Goal: Transaction & Acquisition: Obtain resource

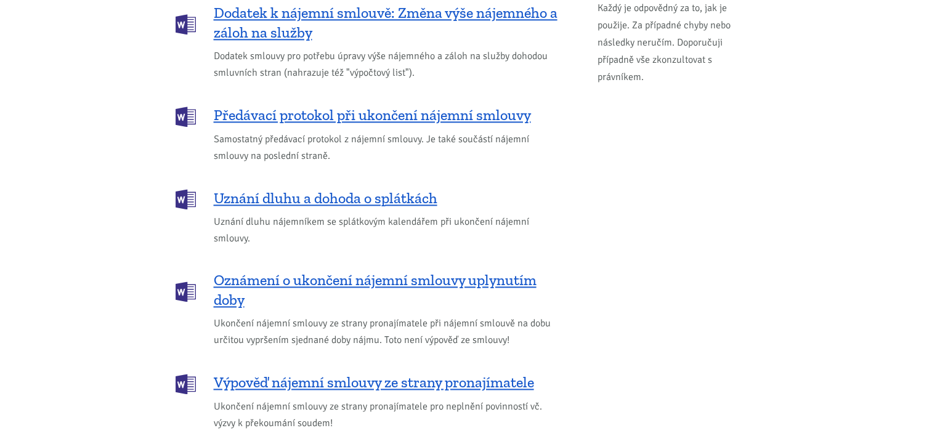
scroll to position [1663, 0]
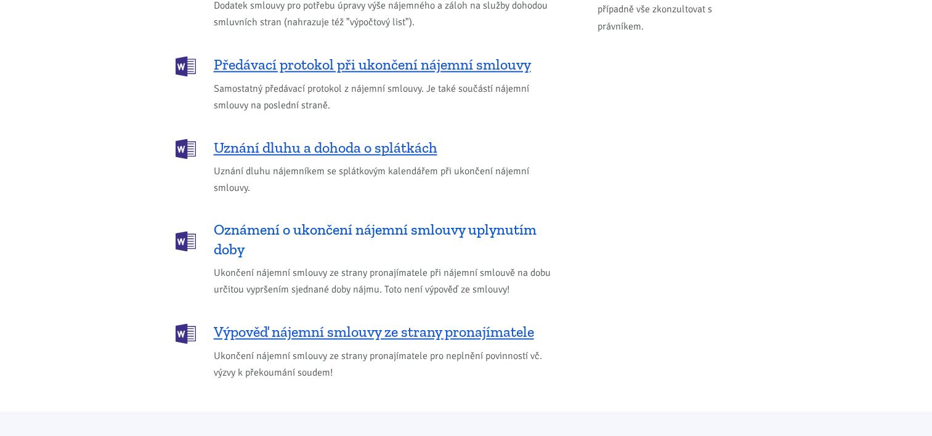
click at [364, 220] on span "Oznámení o ukončení nájemní smlouvy uplynutím doby" at bounding box center [386, 239] width 344 height 39
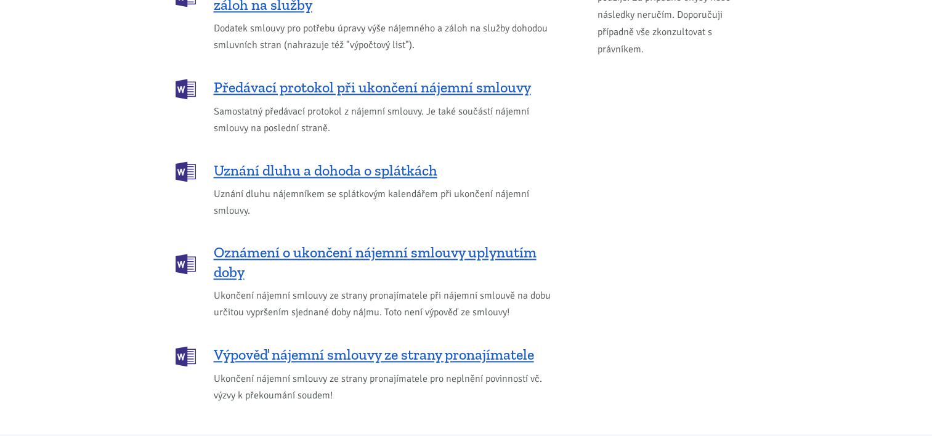
scroll to position [1627, 0]
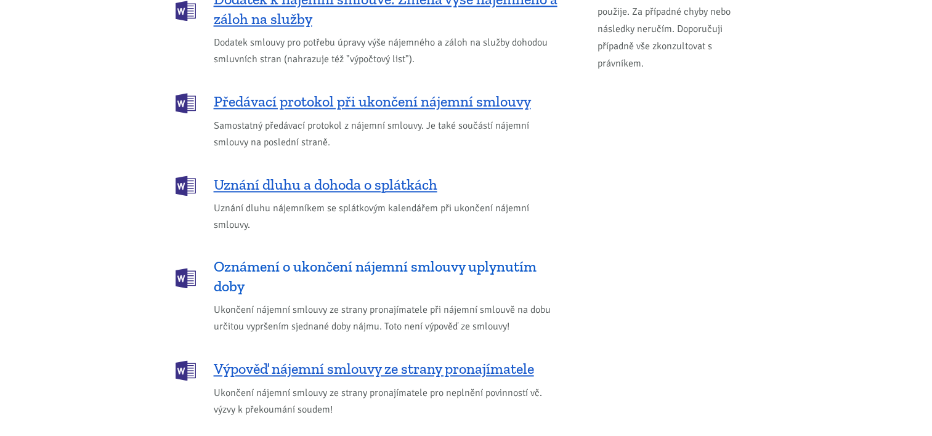
click at [417, 257] on span "Oznámení o ukončení nájemní smlouvy uplynutím doby" at bounding box center [386, 276] width 344 height 39
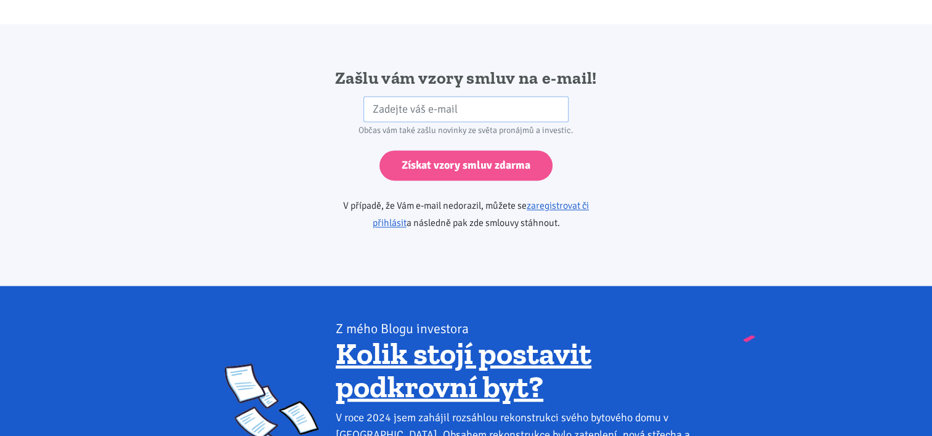
scroll to position [2058, 0]
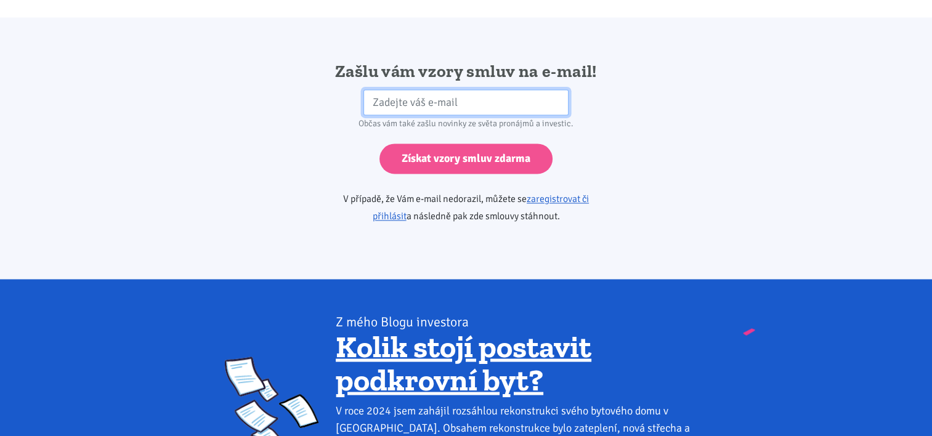
click at [374, 89] on input "email" at bounding box center [466, 102] width 205 height 26
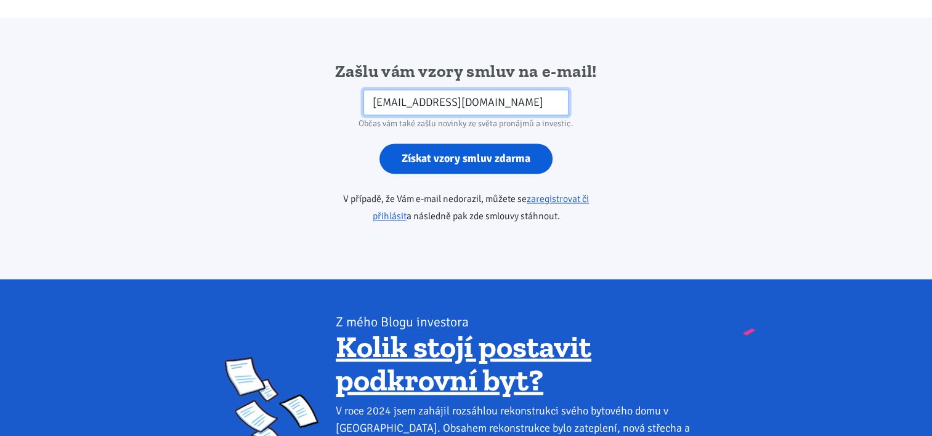
type input "[EMAIL_ADDRESS][DOMAIN_NAME]"
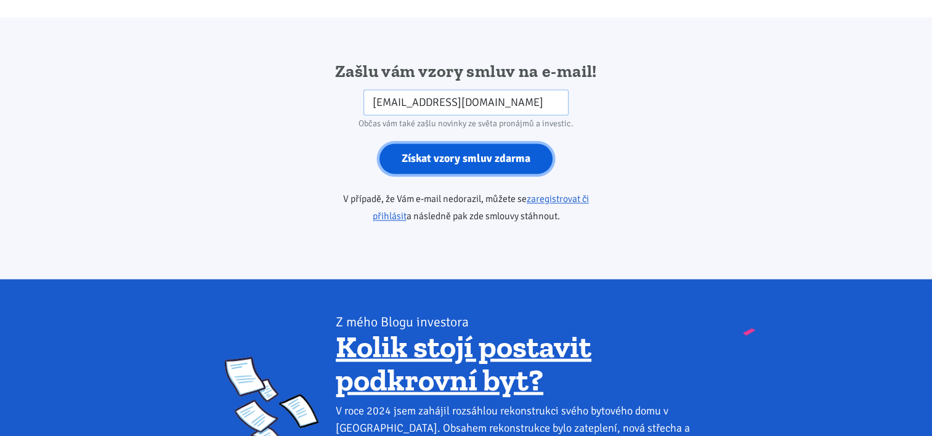
click at [453, 145] on input "Získat vzory smluv zdarma" at bounding box center [466, 159] width 173 height 30
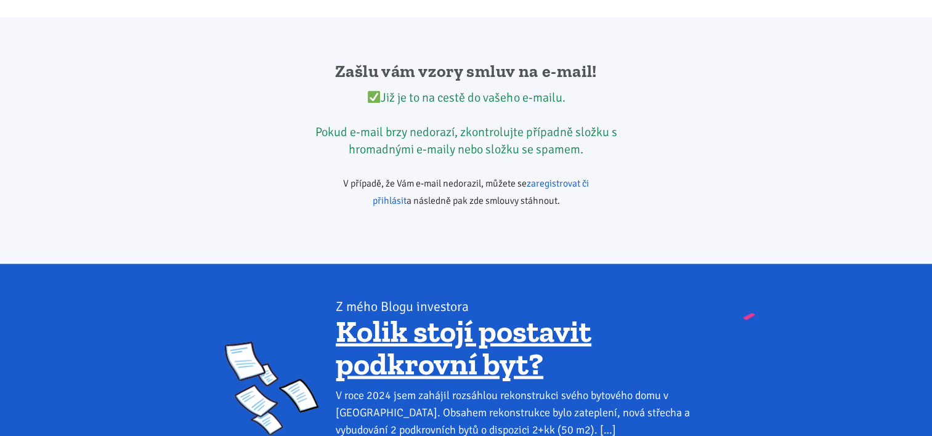
click at [557, 177] on link "zaregistrovat či přihlásit" at bounding box center [481, 192] width 217 height 30
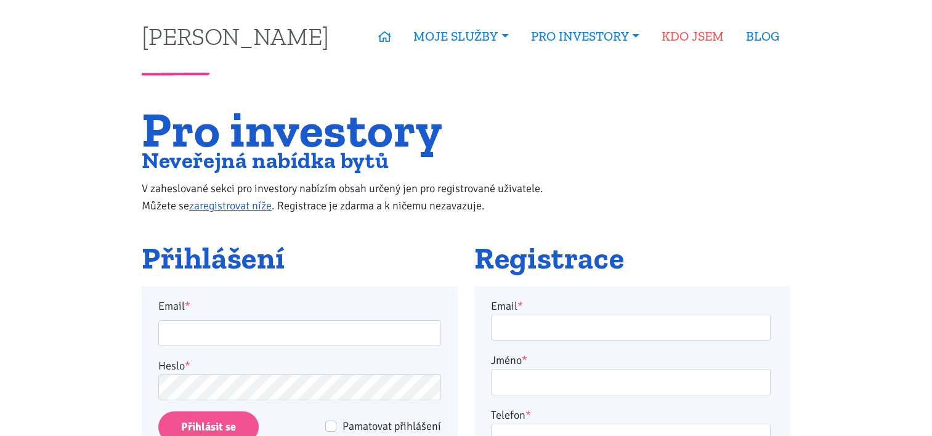
click at [681, 36] on link "KDO JSEM" at bounding box center [693, 36] width 84 height 28
